Goal: Use online tool/utility: Utilize a website feature to perform a specific function

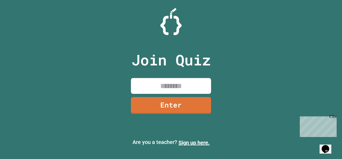
click at [174, 89] on input at bounding box center [171, 86] width 80 height 16
type input "********"
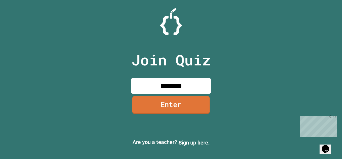
click at [178, 109] on link "Enter" at bounding box center [171, 105] width 78 height 18
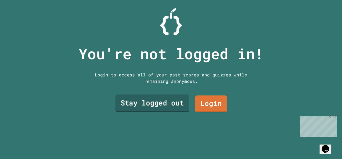
click at [175, 104] on link "Stay logged out" at bounding box center [153, 103] width 74 height 18
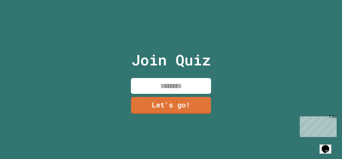
click at [181, 86] on input at bounding box center [171, 86] width 80 height 16
type input "*"
type input "*****"
click at [189, 101] on link "Let's go!" at bounding box center [171, 105] width 79 height 18
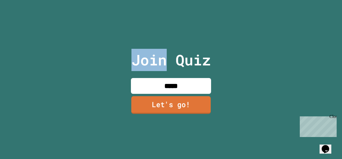
click at [171, 0] on div at bounding box center [171, 0] width 0 height 0
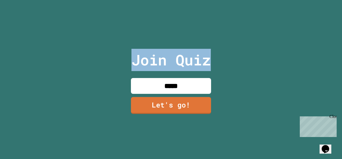
click at [171, 0] on div at bounding box center [171, 0] width 0 height 0
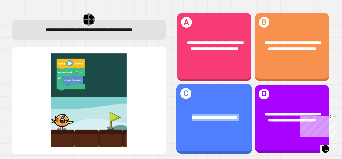
click at [189, 106] on div "**********" at bounding box center [214, 117] width 76 height 23
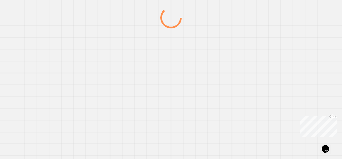
click at [189, 101] on div at bounding box center [171, 83] width 329 height 152
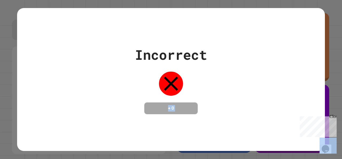
click at [189, 105] on h4 "+ 0" at bounding box center [171, 108] width 43 height 6
click at [324, 105] on div "Incorrect + 0" at bounding box center [171, 79] width 342 height 159
click at [323, 107] on div "Incorrect + 0" at bounding box center [171, 79] width 342 height 159
click at [174, 72] on icon at bounding box center [171, 83] width 24 height 24
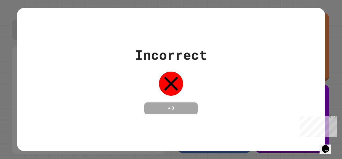
click at [174, 72] on icon at bounding box center [171, 83] width 24 height 24
drag, startPoint x: 174, startPoint y: 72, endPoint x: 55, endPoint y: 34, distance: 125.8
click at [55, 34] on div "Incorrect + 0" at bounding box center [171, 79] width 308 height 143
click at [125, 60] on div "Incorrect + 0" at bounding box center [171, 79] width 308 height 69
click at [236, 79] on div "Incorrect + 0" at bounding box center [171, 79] width 308 height 69
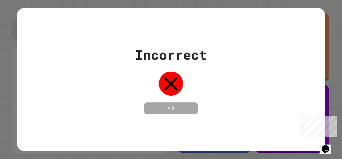
click at [236, 79] on div "Incorrect + 0" at bounding box center [171, 79] width 308 height 69
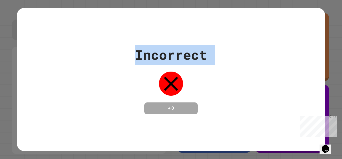
click at [236, 79] on div "Incorrect + 0" at bounding box center [171, 79] width 308 height 69
drag, startPoint x: 236, startPoint y: 79, endPoint x: 232, endPoint y: 78, distance: 3.4
copy div "Incorrect"
drag, startPoint x: 238, startPoint y: 85, endPoint x: 178, endPoint y: 87, distance: 60.3
click at [178, 87] on icon at bounding box center [171, 83] width 24 height 24
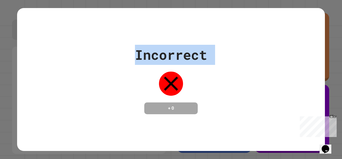
drag, startPoint x: 178, startPoint y: 87, endPoint x: 231, endPoint y: 39, distance: 71.7
click at [231, 39] on div "Incorrect + 0" at bounding box center [171, 79] width 308 height 143
click at [137, 45] on div "Incorrect" at bounding box center [171, 55] width 72 height 20
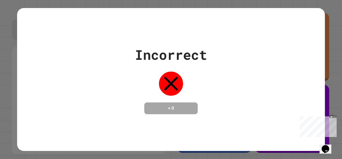
click at [137, 45] on div "Incorrect" at bounding box center [171, 55] width 72 height 20
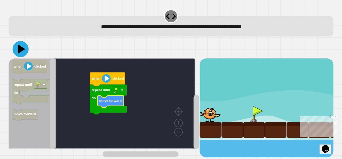
click at [19, 51] on icon at bounding box center [21, 48] width 7 height 9
click at [96, 84] on icon "Blockly Workspace" at bounding box center [107, 79] width 35 height 14
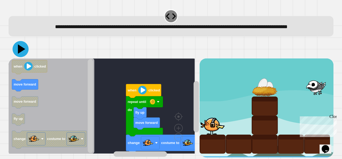
click at [24, 55] on icon at bounding box center [21, 49] width 16 height 16
click at [129, 92] on text "when" at bounding box center [132, 90] width 9 height 4
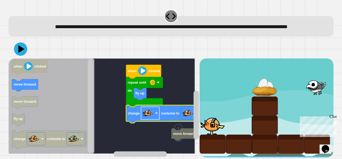
click at [153, 119] on image "Blockly Workspace" at bounding box center [148, 113] width 11 height 11
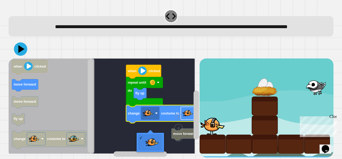
click at [185, 119] on image "Blockly Workspace" at bounding box center [188, 113] width 11 height 11
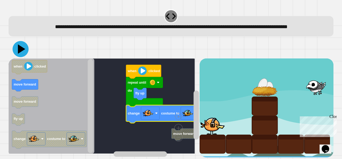
click at [23, 55] on icon at bounding box center [21, 49] width 16 height 16
click at [147, 77] on icon "Blockly Workspace" at bounding box center [143, 72] width 35 height 14
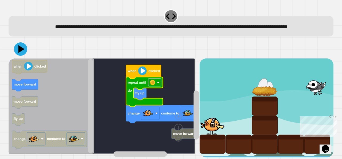
click at [161, 86] on rect "Blockly Workspace" at bounding box center [154, 82] width 13 height 7
click at [12, 58] on div at bounding box center [171, 49] width 325 height 19
click at [17, 57] on icon at bounding box center [21, 49] width 16 height 16
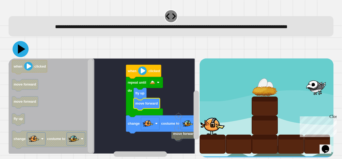
click at [18, 57] on icon at bounding box center [21, 49] width 16 height 16
click at [134, 76] on icon "Blockly Workspace" at bounding box center [143, 72] width 35 height 14
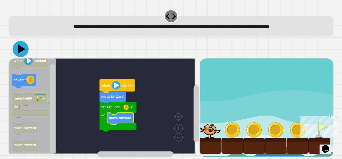
click at [27, 52] on icon at bounding box center [21, 49] width 16 height 16
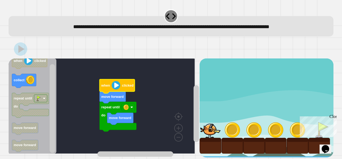
click at [103, 84] on text "when" at bounding box center [105, 85] width 9 height 4
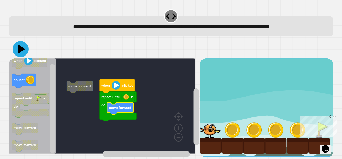
click at [22, 49] on icon at bounding box center [21, 48] width 7 height 9
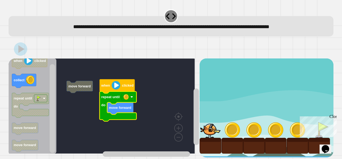
click at [110, 96] on text "repeat until" at bounding box center [110, 97] width 18 height 4
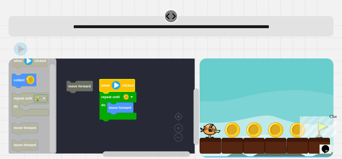
click at [107, 92] on icon "Blockly Workspace" at bounding box center [117, 86] width 35 height 14
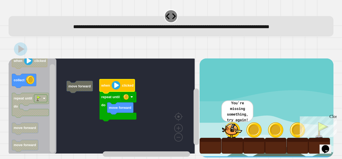
click at [109, 85] on text "when" at bounding box center [105, 85] width 9 height 4
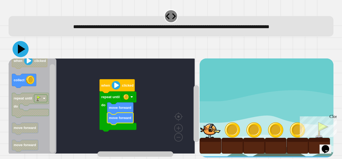
click at [19, 45] on icon at bounding box center [21, 49] width 16 height 16
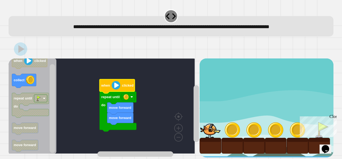
click at [113, 83] on image "Blockly Workspace" at bounding box center [116, 85] width 9 height 9
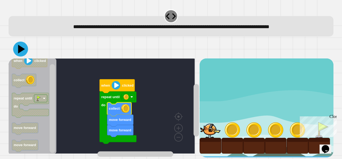
click at [21, 46] on icon at bounding box center [20, 49] width 15 height 15
click at [114, 86] on image "Blockly Workspace" at bounding box center [116, 85] width 9 height 9
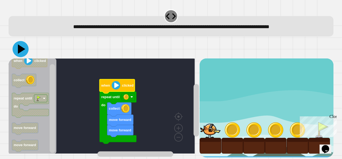
click at [19, 48] on icon at bounding box center [21, 48] width 7 height 9
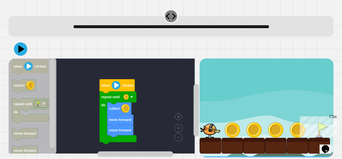
click at [120, 107] on div "when clicked repeat until do collect move forward move forward when clicked col…" at bounding box center [104, 107] width 191 height 98
click at [61, 90] on div "when clicked repeat until do collect move forward move forward when clicked col…" at bounding box center [104, 107] width 191 height 98
click at [155, 107] on div "when clicked repeat until do collect move forward move forward when clicked col…" at bounding box center [104, 107] width 191 height 98
click at [112, 106] on div "when clicked repeat until do collect move forward move forward when clicked col…" at bounding box center [104, 107] width 191 height 98
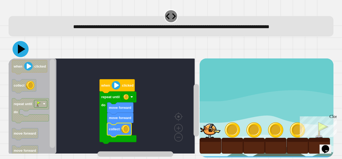
click at [17, 51] on icon at bounding box center [21, 49] width 16 height 16
click at [106, 84] on text "when" at bounding box center [105, 85] width 9 height 4
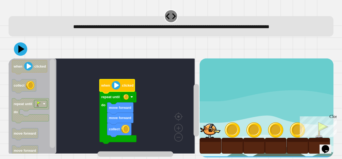
click at [334, 115] on div "Close" at bounding box center [333, 117] width 7 height 7
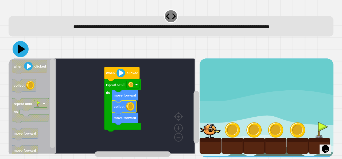
click at [17, 47] on icon at bounding box center [21, 49] width 16 height 16
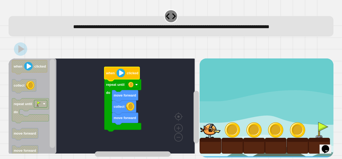
click at [120, 76] on image "Blockly Workspace" at bounding box center [121, 73] width 9 height 9
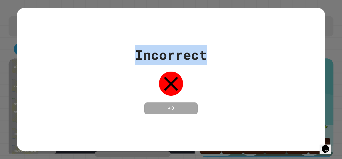
drag, startPoint x: 135, startPoint y: 49, endPoint x: 242, endPoint y: 65, distance: 108.1
click at [242, 65] on div "Incorrect + 0" at bounding box center [171, 79] width 308 height 69
click at [240, 64] on div "Incorrect + 0" at bounding box center [171, 79] width 308 height 69
drag, startPoint x: 133, startPoint y: 45, endPoint x: 238, endPoint y: 105, distance: 119.9
click at [238, 105] on div "Incorrect + 0" at bounding box center [171, 79] width 308 height 69
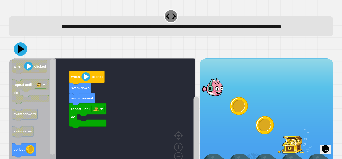
drag, startPoint x: 238, startPoint y: 105, endPoint x: 164, endPoint y: 60, distance: 86.3
click at [164, 58] on div at bounding box center [171, 49] width 325 height 19
drag, startPoint x: 164, startPoint y: 60, endPoint x: 166, endPoint y: 117, distance: 56.5
click at [166, 117] on div "repeat until do swim forward swim down when clicked when clicked repeat until d…" at bounding box center [171, 108] width 325 height 136
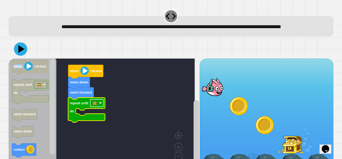
click at [96, 106] on image "Blockly Workspace" at bounding box center [94, 102] width 5 height 5
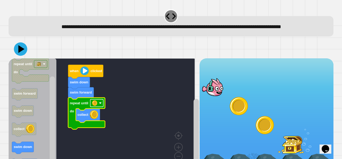
click at [96, 106] on image "Blockly Workspace" at bounding box center [94, 102] width 5 height 5
click at [24, 57] on icon at bounding box center [21, 49] width 16 height 16
click at [89, 75] on image "Blockly Workspace" at bounding box center [84, 70] width 9 height 9
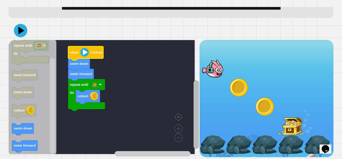
scroll to position [32, 0]
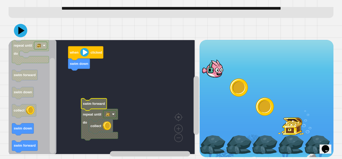
click at [93, 112] on text "repeat until" at bounding box center [92, 114] width 18 height 4
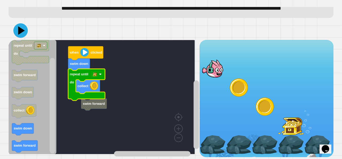
click at [18, 25] on icon at bounding box center [20, 30] width 14 height 14
click at [88, 48] on image "Blockly Workspace" at bounding box center [84, 52] width 9 height 9
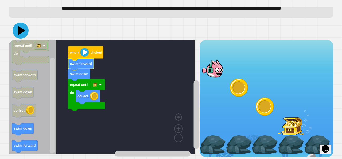
click at [17, 27] on icon at bounding box center [21, 30] width 16 height 16
click at [74, 50] on text "when" at bounding box center [74, 52] width 9 height 4
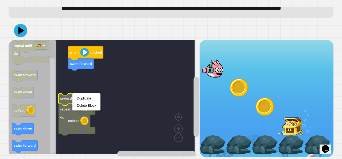
click at [69, 97] on text "swim down" at bounding box center [69, 99] width 18 height 4
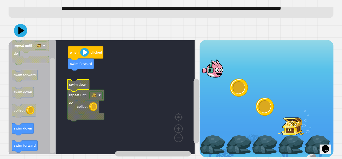
click at [79, 93] on text "repeat until" at bounding box center [78, 95] width 18 height 4
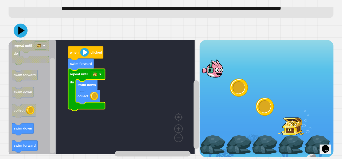
click at [17, 26] on icon at bounding box center [21, 31] width 14 height 14
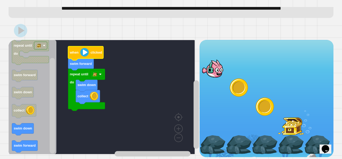
click at [80, 47] on icon "Blockly Workspace" at bounding box center [85, 53] width 35 height 14
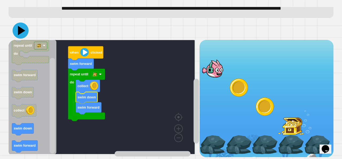
click at [131, 75] on rect "Blockly Workspace" at bounding box center [102, 97] width 186 height 114
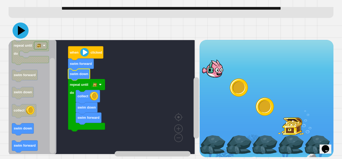
click at [18, 27] on icon at bounding box center [21, 30] width 16 height 16
click at [86, 48] on image "Blockly Workspace" at bounding box center [84, 52] width 9 height 9
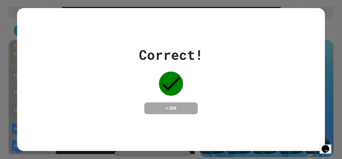
click at [238, 65] on div "Correct! + 268" at bounding box center [171, 79] width 308 height 69
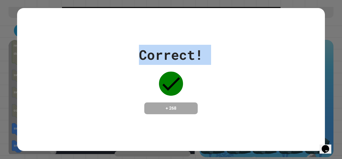
click at [238, 65] on div "Correct! + 268" at bounding box center [171, 79] width 308 height 69
click at [255, 68] on div "Correct! + 268" at bounding box center [171, 79] width 308 height 69
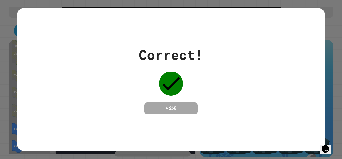
click at [0, 17] on div "Correct! + 268" at bounding box center [171, 79] width 342 height 159
click at [177, 113] on div "+ 268" at bounding box center [171, 108] width 54 height 12
click at [74, 89] on div "Correct! + 268" at bounding box center [171, 79] width 308 height 69
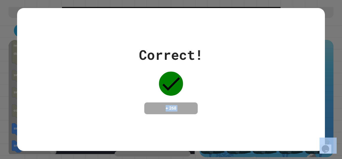
drag, startPoint x: 74, startPoint y: 89, endPoint x: 89, endPoint y: 100, distance: 19.1
click at [89, 100] on div "Correct! + 268" at bounding box center [171, 79] width 308 height 69
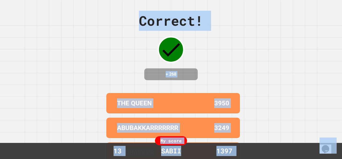
click at [89, 100] on div "Correct! + 268 THE QUEEN 3950 ABUBAKKARRRRRRR 3249 ABUBAKARR 3067 [PERSON_NAME]…" at bounding box center [171, 79] width 342 height 159
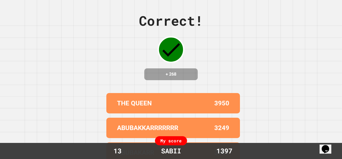
scroll to position [0, 0]
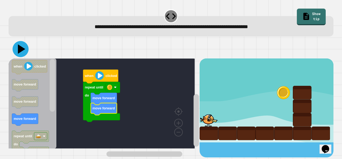
click at [14, 47] on icon at bounding box center [21, 49] width 16 height 16
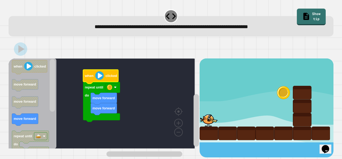
click at [91, 74] on text "when" at bounding box center [89, 76] width 9 height 4
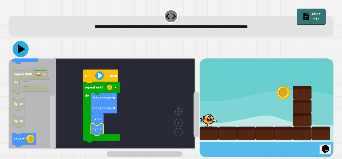
click at [19, 47] on icon at bounding box center [21, 48] width 7 height 9
click at [87, 81] on icon "Blockly Workspace" at bounding box center [100, 77] width 35 height 14
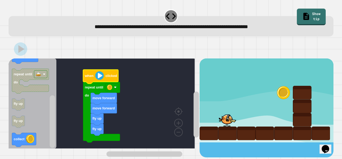
click at [87, 81] on icon "Blockly Workspace" at bounding box center [100, 77] width 35 height 14
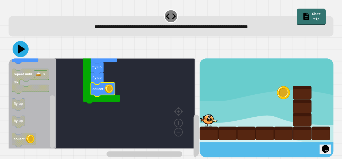
click at [20, 46] on icon at bounding box center [21, 49] width 16 height 16
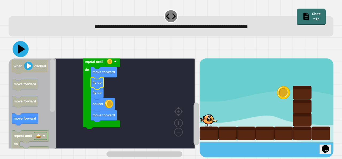
click at [21, 51] on icon at bounding box center [21, 48] width 7 height 9
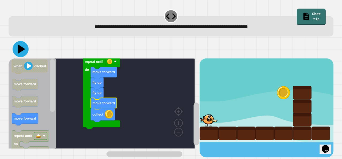
click at [19, 48] on icon at bounding box center [21, 48] width 7 height 9
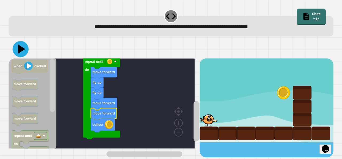
click at [18, 46] on icon at bounding box center [21, 49] width 16 height 16
click at [90, 71] on icon "Blockly Workspace" at bounding box center [101, 97] width 37 height 83
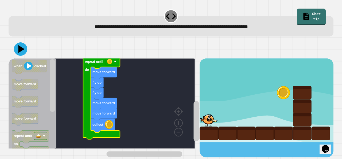
click at [111, 105] on text "move forward" at bounding box center [104, 103] width 22 height 4
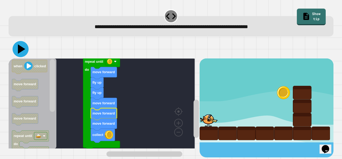
click at [20, 51] on icon at bounding box center [21, 48] width 7 height 9
click at [89, 63] on text "repeat until" at bounding box center [94, 61] width 18 height 4
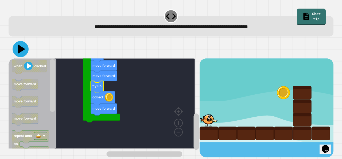
click at [26, 48] on icon at bounding box center [21, 49] width 16 height 16
click at [96, 90] on icon "Blockly Workspace" at bounding box center [97, 87] width 13 height 12
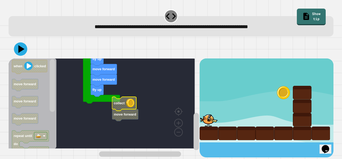
click at [120, 108] on icon "Blockly Workspace" at bounding box center [124, 104] width 24 height 14
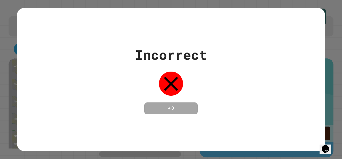
click at [175, 105] on h4 "+ 0" at bounding box center [171, 108] width 43 height 6
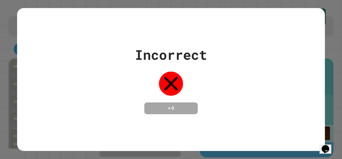
click at [185, 91] on div "Incorrect + 0" at bounding box center [171, 79] width 72 height 69
click at [169, 112] on div "+ 0" at bounding box center [171, 108] width 54 height 12
drag, startPoint x: 167, startPoint y: 108, endPoint x: 196, endPoint y: 127, distance: 34.2
click at [196, 128] on div "Incorrect + 0" at bounding box center [171, 79] width 308 height 143
click at [159, 106] on h4 "+ 0" at bounding box center [171, 108] width 43 height 6
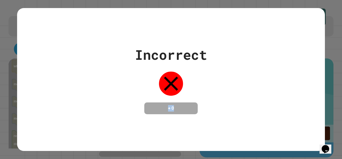
drag, startPoint x: 160, startPoint y: 105, endPoint x: 204, endPoint y: 122, distance: 47.3
click at [204, 122] on div "Incorrect + 0" at bounding box center [171, 79] width 308 height 143
